Goal: Information Seeking & Learning: Check status

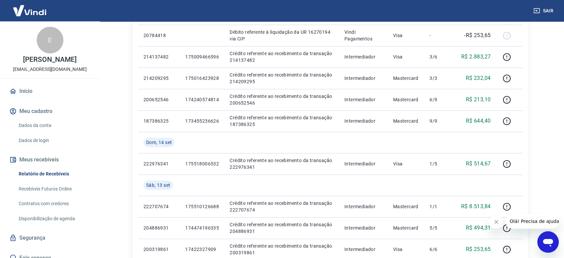
scroll to position [522, 0]
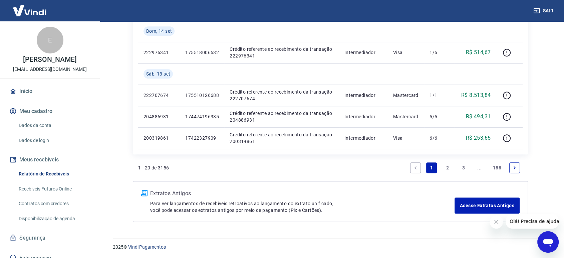
click at [446, 167] on link "2" at bounding box center [448, 167] width 11 height 11
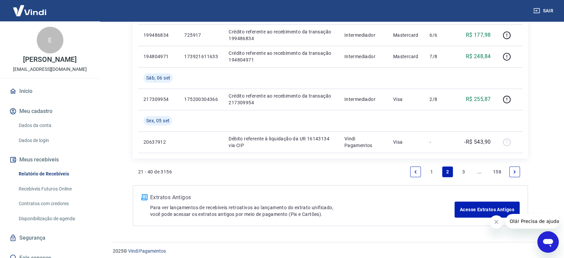
scroll to position [565, 0]
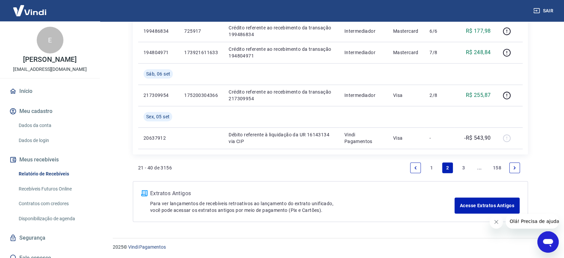
drag, startPoint x: 432, startPoint y: 165, endPoint x: 428, endPoint y: 141, distance: 25.0
click at [432, 165] on link "1" at bounding box center [432, 167] width 11 height 11
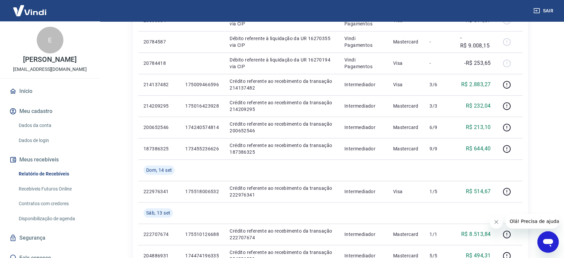
scroll to position [519, 0]
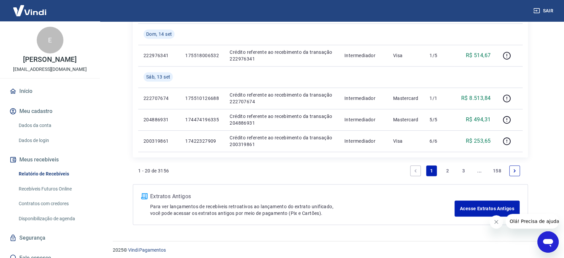
click at [449, 169] on link "2" at bounding box center [448, 170] width 11 height 11
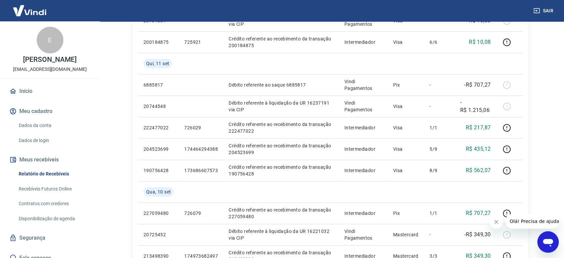
scroll to position [148, 0]
click at [532, 144] on div "Início / Meus Recebíveis / Relatório de Recebíveis Relatório de Recebíveis Saib…" at bounding box center [330, 260] width 411 height 774
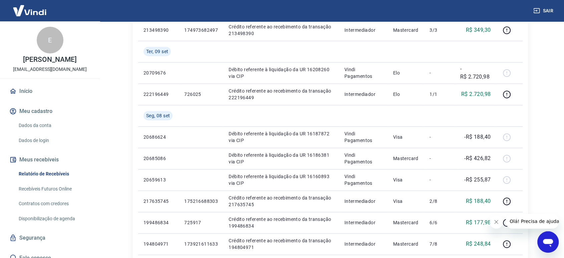
scroll to position [482, 0]
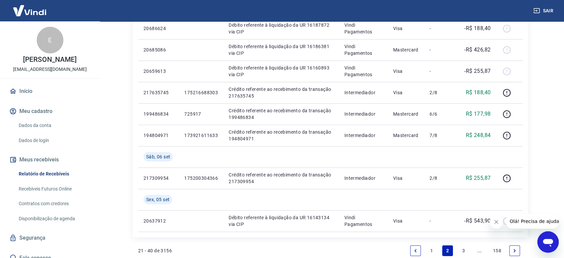
click at [431, 251] on link "1" at bounding box center [432, 250] width 11 height 11
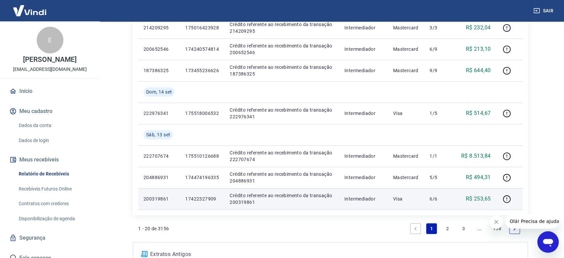
scroll to position [445, 0]
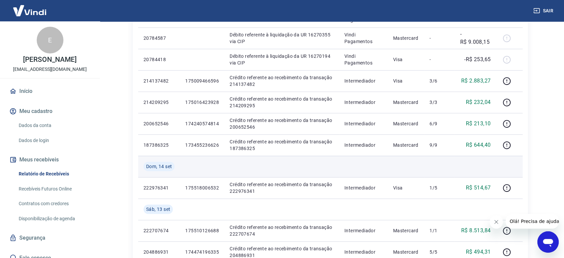
scroll to position [371, 0]
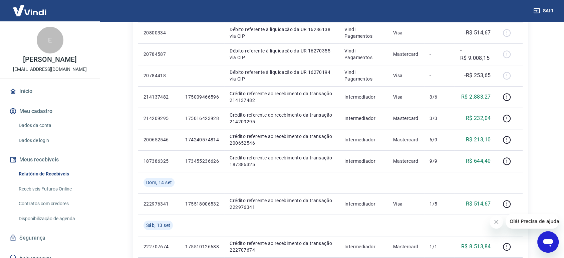
click at [535, 151] on div "Início / Meus Recebíveis / Relatório de Recebíveis Relatório de Recebíveis Saib…" at bounding box center [330, 15] width 411 height 731
click at [538, 125] on div "Início / Meus Recebíveis / Relatório de Recebíveis Relatório de Recebíveis Saib…" at bounding box center [331, 15] width 428 height 731
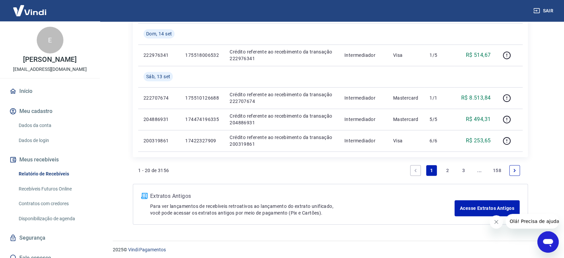
scroll to position [522, 0]
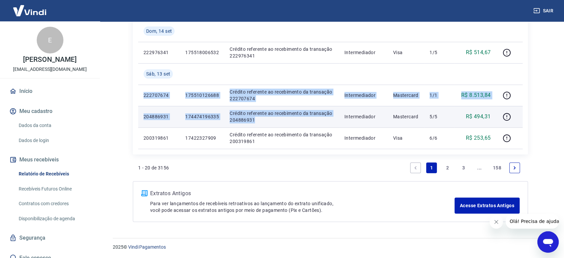
drag, startPoint x: 142, startPoint y: 94, endPoint x: 254, endPoint y: 115, distance: 114.3
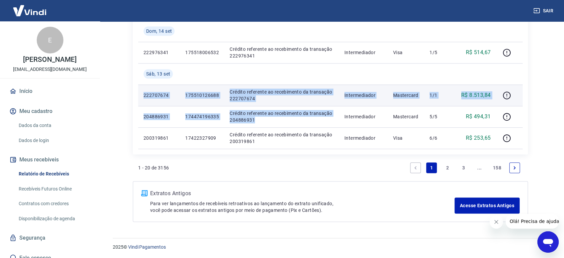
click at [149, 94] on p "222707674" at bounding box center [159, 95] width 31 height 7
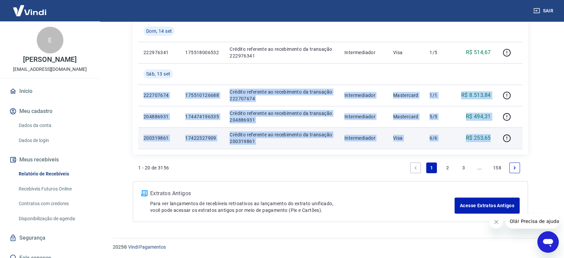
drag, startPoint x: 143, startPoint y: 95, endPoint x: 495, endPoint y: 141, distance: 355.7
copy tbody "222707674 175510126688 Crédito referente ao recebimento da transação 222707674 …"
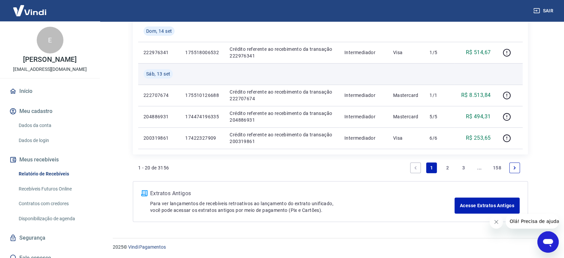
click at [371, 77] on td at bounding box center [363, 73] width 49 height 21
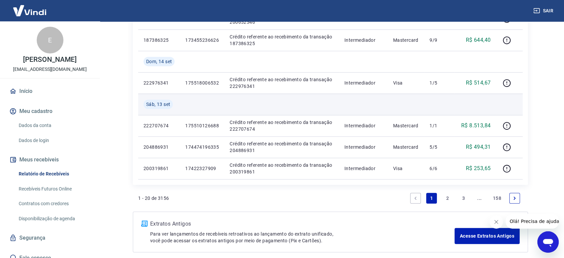
scroll to position [448, 0]
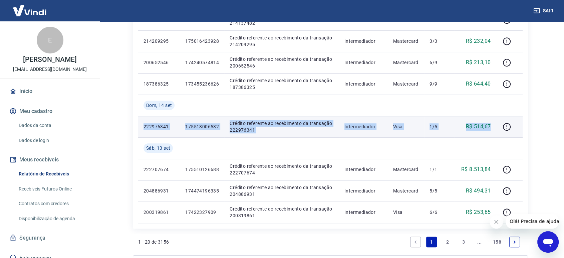
drag, startPoint x: 144, startPoint y: 128, endPoint x: 496, endPoint y: 128, distance: 352.0
click at [496, 128] on tr "222976341 175518006532 Crédito referente ao recebimento da transação 222976341 …" at bounding box center [330, 126] width 385 height 21
copy tr "222976341 175518006532 Crédito referente ao recebimento da transação 222976341 …"
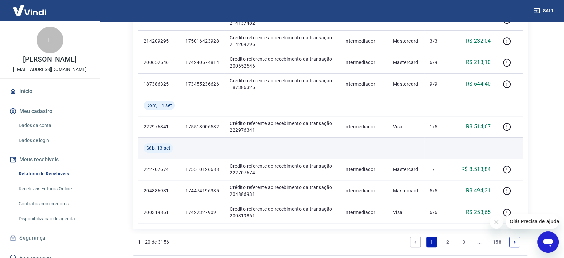
click at [312, 139] on td at bounding box center [281, 147] width 115 height 21
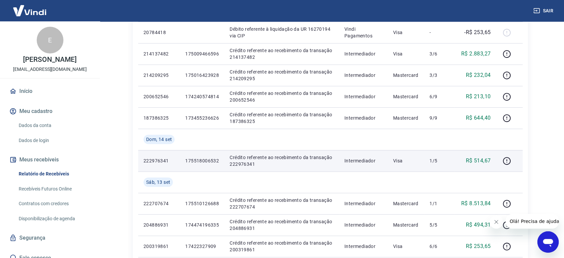
scroll to position [374, 0]
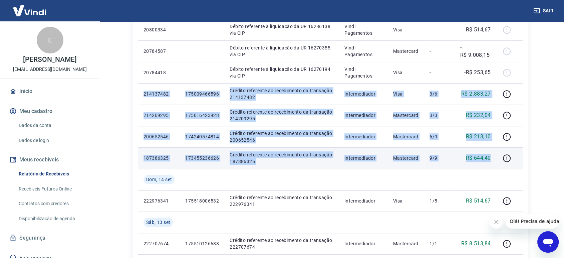
drag, startPoint x: 143, startPoint y: 93, endPoint x: 495, endPoint y: 160, distance: 358.6
click at [495, 160] on tbody "Qua, 17 set 6915511 Débito referente ao saque 6915511 Vindi Pagamentos Pix - -R…" at bounding box center [330, 30] width 385 height 534
copy tbody "214137482 175009466596 Crédito referente ao recebimento da transação 214137482 …"
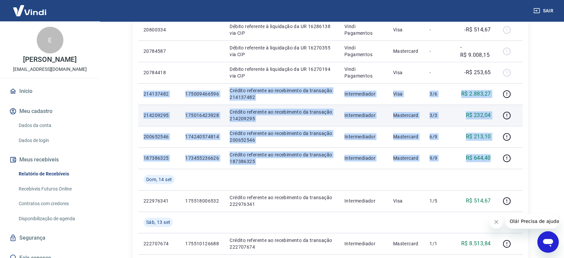
drag, startPoint x: 268, startPoint y: 159, endPoint x: 166, endPoint y: 106, distance: 115.3
click at [268, 159] on p "Crédito referente ao recebimento da transação 187386325" at bounding box center [282, 157] width 104 height 13
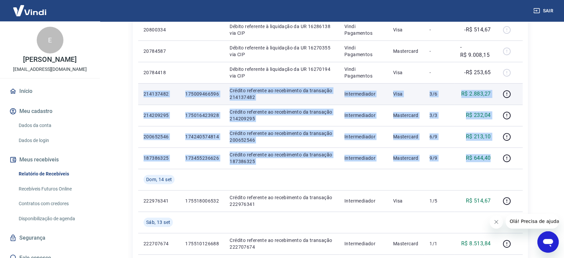
click at [147, 91] on p "214137482" at bounding box center [159, 94] width 31 height 7
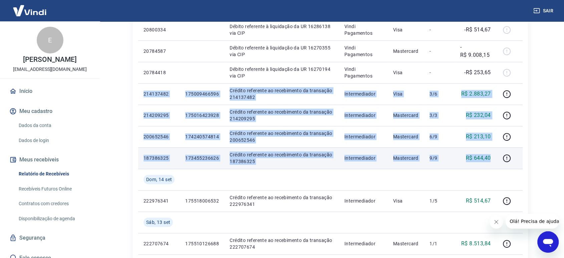
drag, startPoint x: 144, startPoint y: 91, endPoint x: 493, endPoint y: 162, distance: 356.4
click at [493, 162] on tbody "Qua, 17 set 6915511 Débito referente ao saque 6915511 Vindi Pagamentos Pix - -R…" at bounding box center [330, 30] width 385 height 534
copy tbody "214137482 175009466596 Crédito referente ao recebimento da transação 214137482 …"
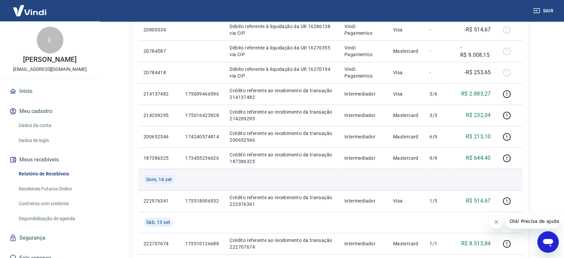
drag, startPoint x: 272, startPoint y: 179, endPoint x: 277, endPoint y: 175, distance: 6.7
click at [273, 179] on td at bounding box center [281, 179] width 115 height 21
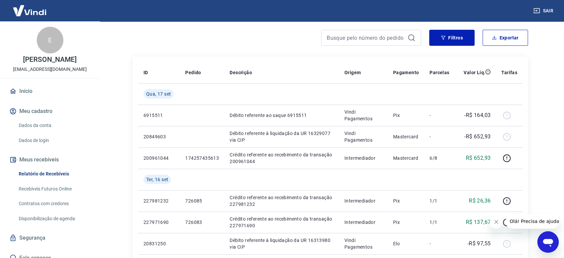
scroll to position [0, 0]
